Goal: Transaction & Acquisition: Purchase product/service

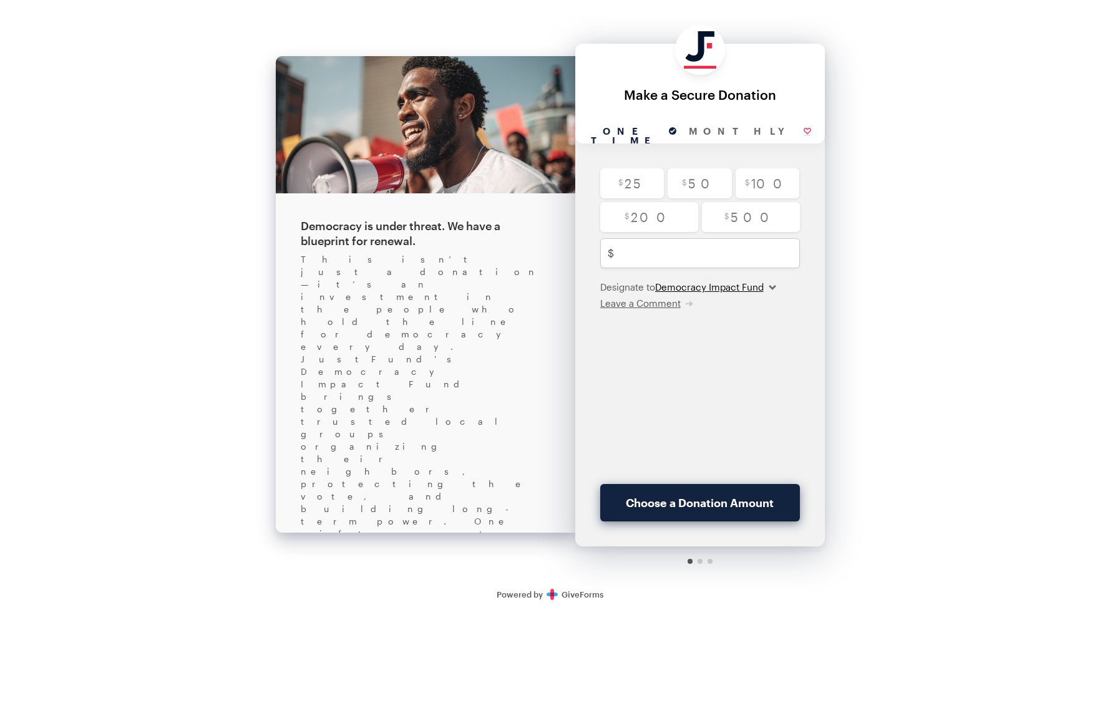
click at [734, 287] on select "Democracy Impact Fund" at bounding box center [715, 287] width 121 height 12
click at [657, 281] on select "Democracy Impact Fund" at bounding box center [715, 287] width 121 height 12
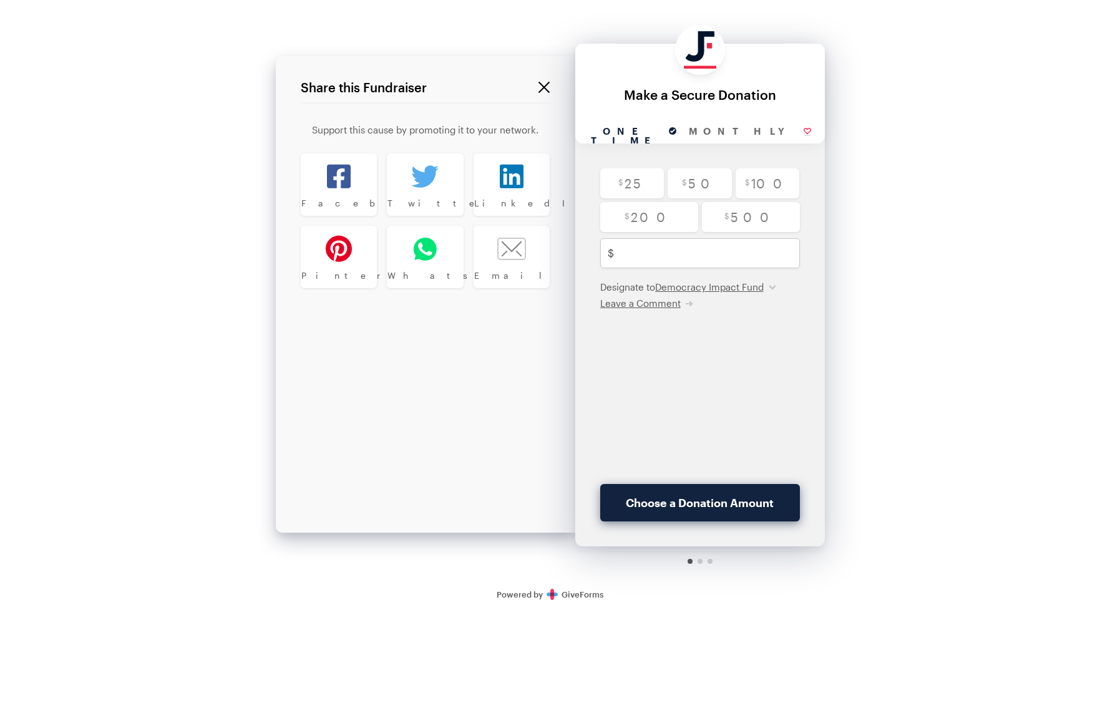
click at [548, 85] on button at bounding box center [544, 87] width 12 height 12
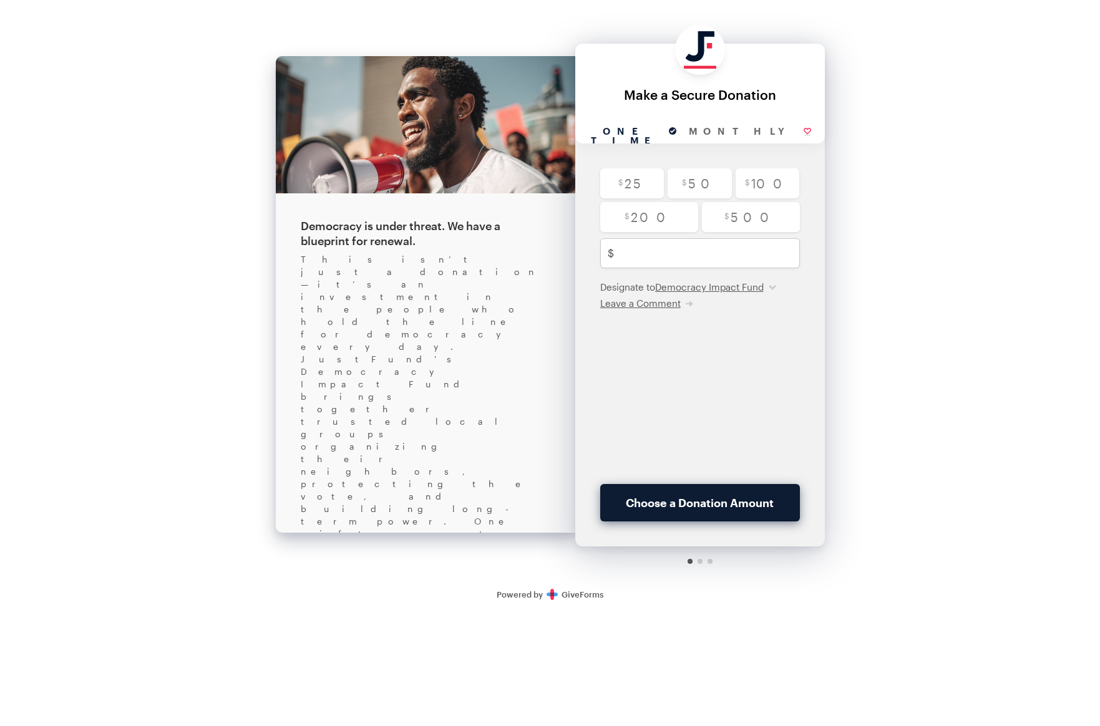
click at [706, 497] on button "Choose a Donation Amount" at bounding box center [700, 502] width 200 height 37
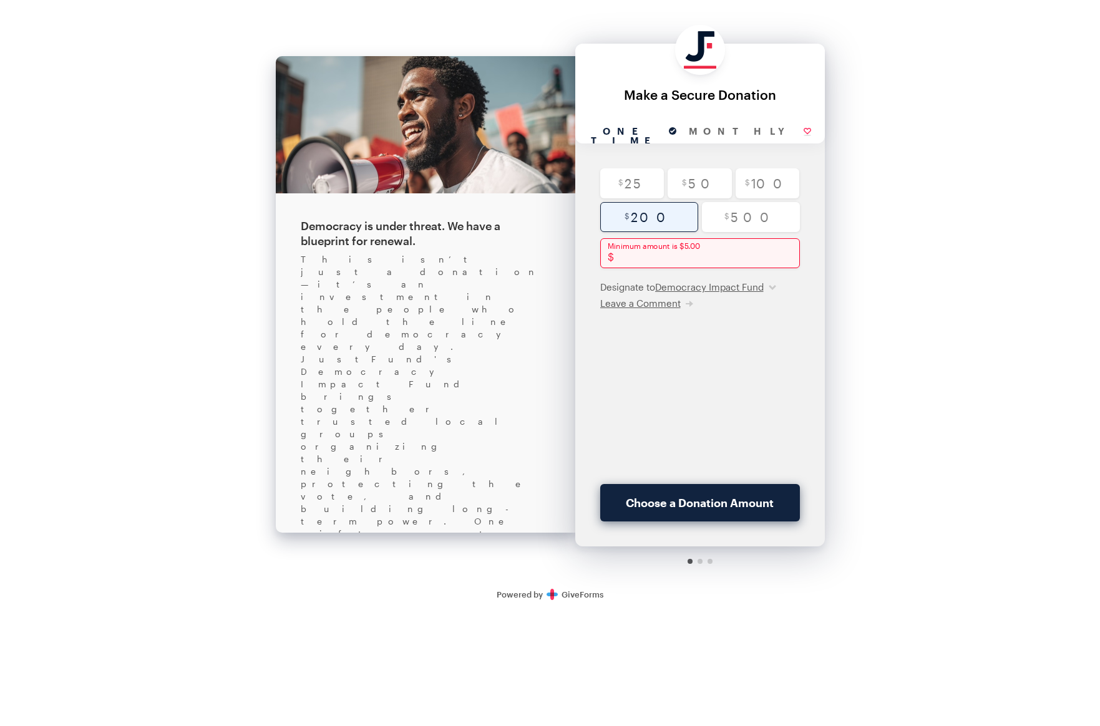
click at [658, 218] on input "radio" at bounding box center [649, 217] width 98 height 30
radio input "true"
type input "200"
checkbox input "true"
